Goal: Information Seeking & Learning: Learn about a topic

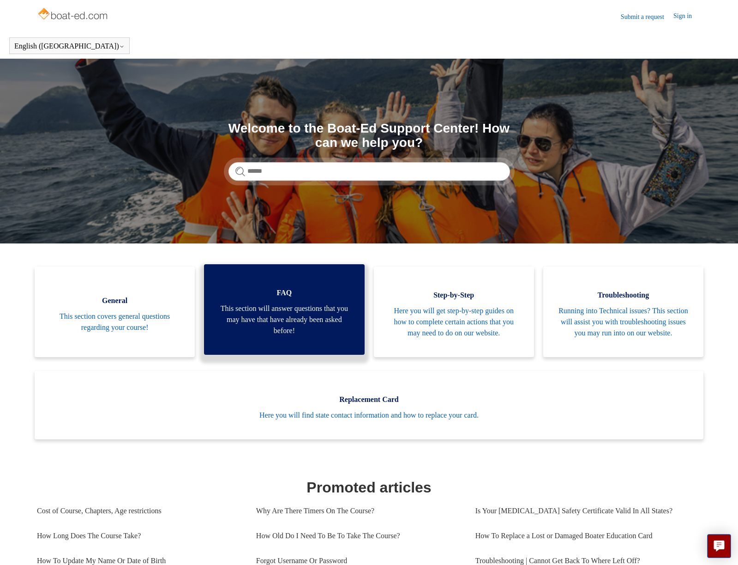
click at [293, 322] on span "This section will answer questions that you may have that have already been ask…" at bounding box center [284, 319] width 133 height 33
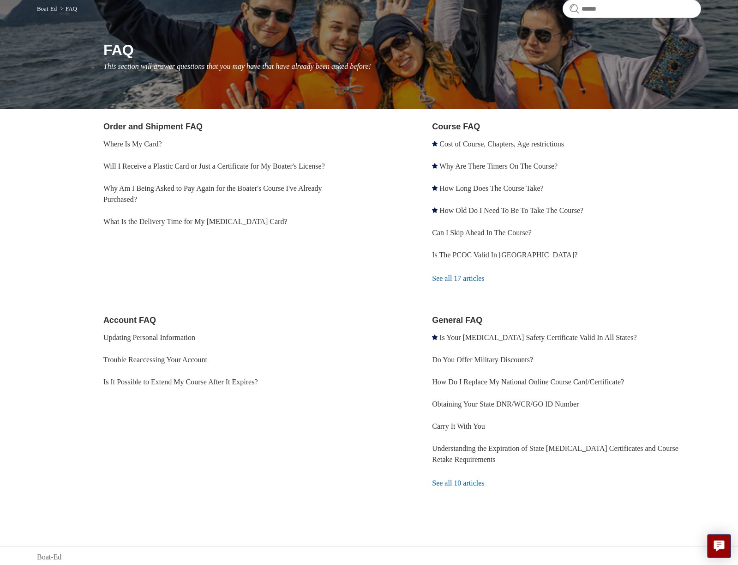
scroll to position [84, 0]
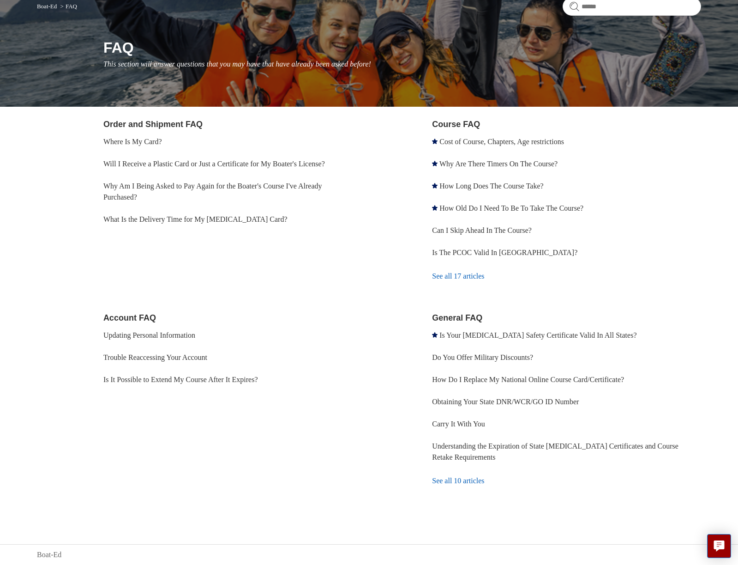
click at [451, 277] on link "See all 17 articles" at bounding box center [566, 276] width 269 height 25
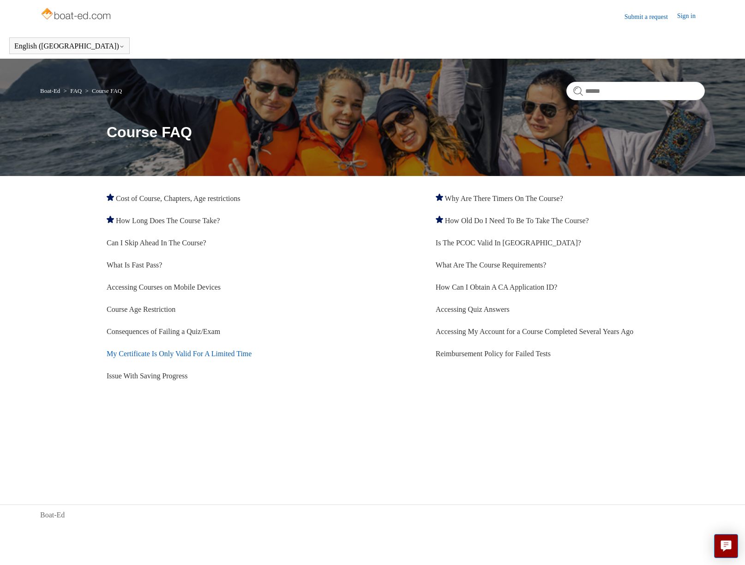
click at [247, 355] on link "My Certificate Is Only Valid For A Limited Time" at bounding box center [179, 354] width 145 height 8
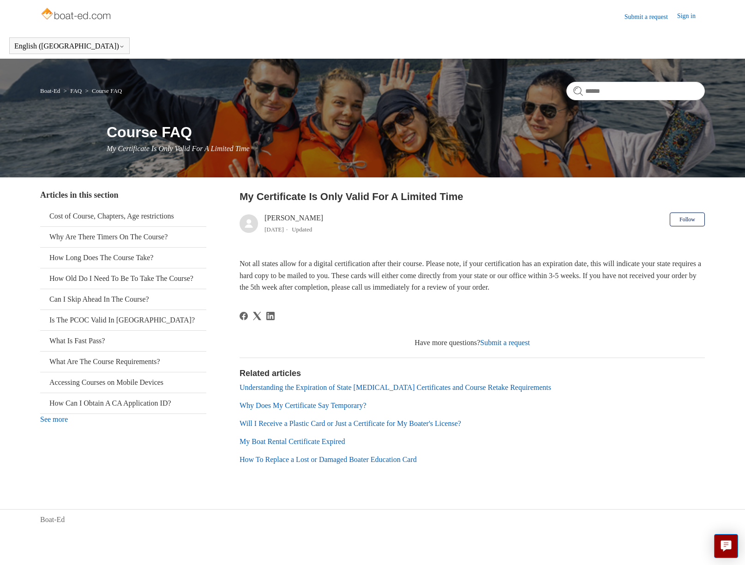
click at [358, 405] on link "Why Does My Certificate Say Temporary?" at bounding box center [303, 405] width 127 height 8
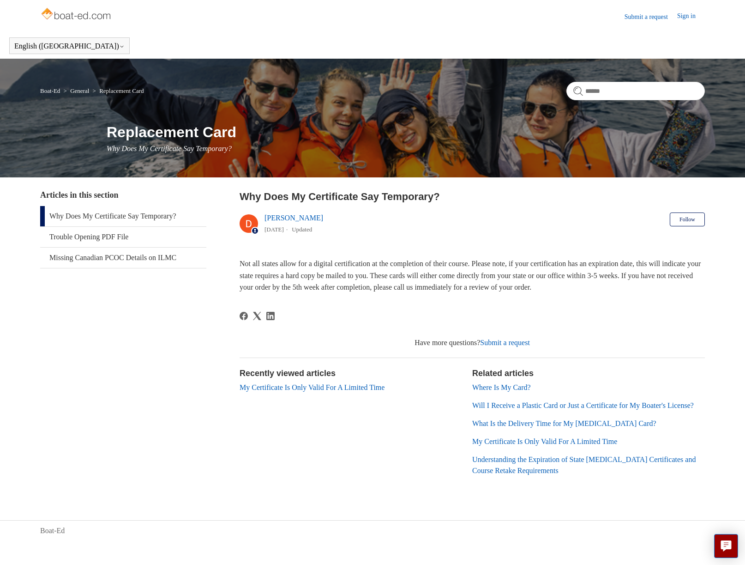
click at [482, 405] on link "Will I Receive a Plastic Card or Just a Certificate for My Boater's License?" at bounding box center [583, 405] width 222 height 8
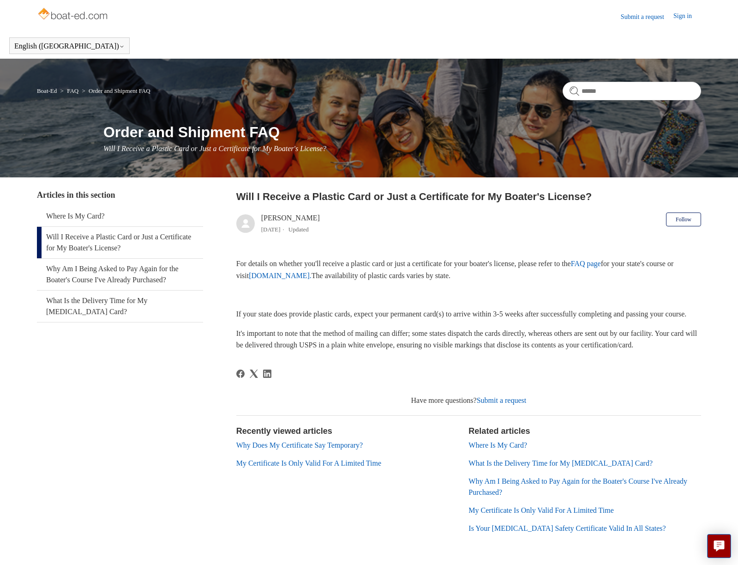
click at [601, 264] on link "FAQ page" at bounding box center [586, 263] width 30 height 8
